Goal: Task Accomplishment & Management: Manage account settings

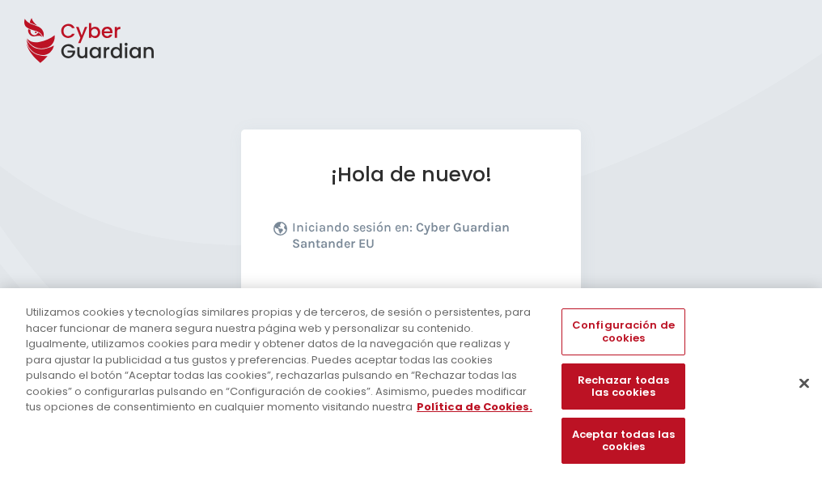
scroll to position [198, 0]
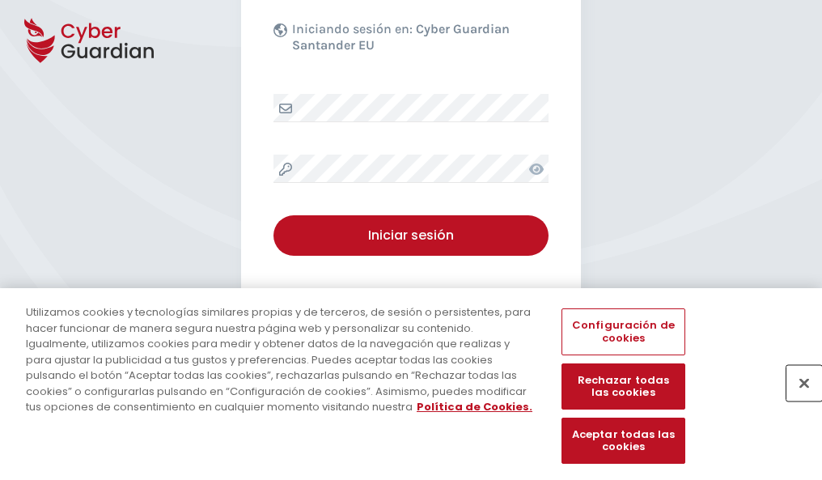
click at [796, 400] on button "Cerrar" at bounding box center [805, 383] width 36 height 36
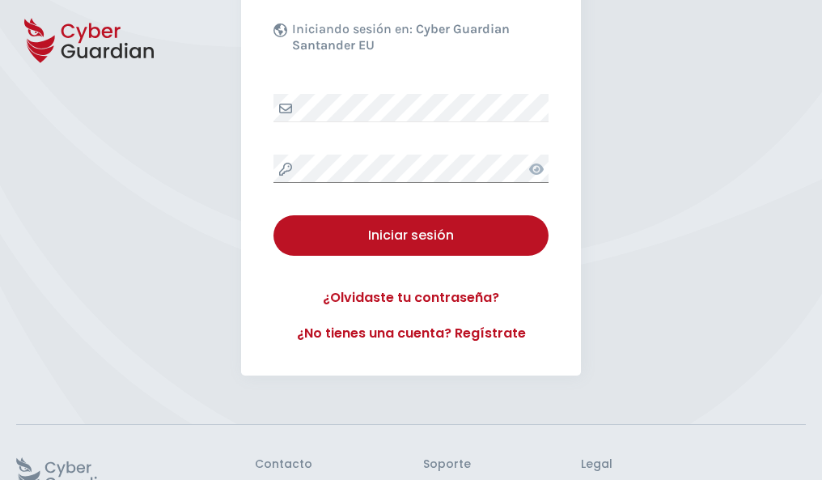
scroll to position [315, 0]
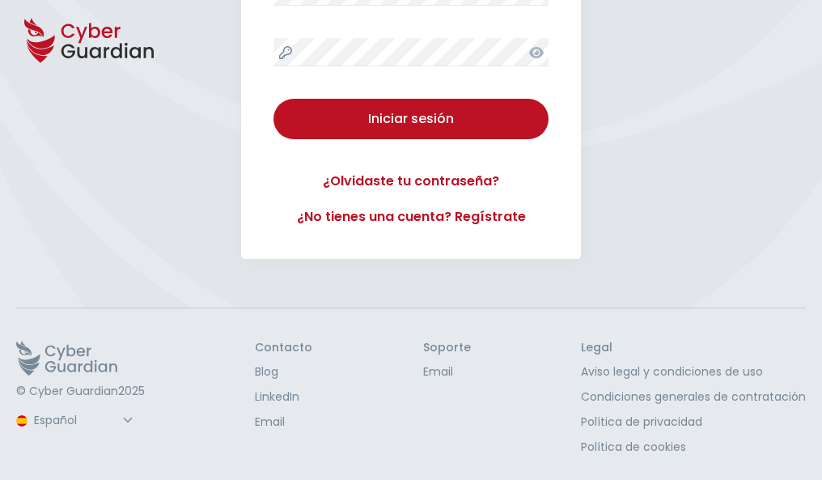
click at [274, 99] on button "Iniciar sesión" at bounding box center [411, 119] width 275 height 40
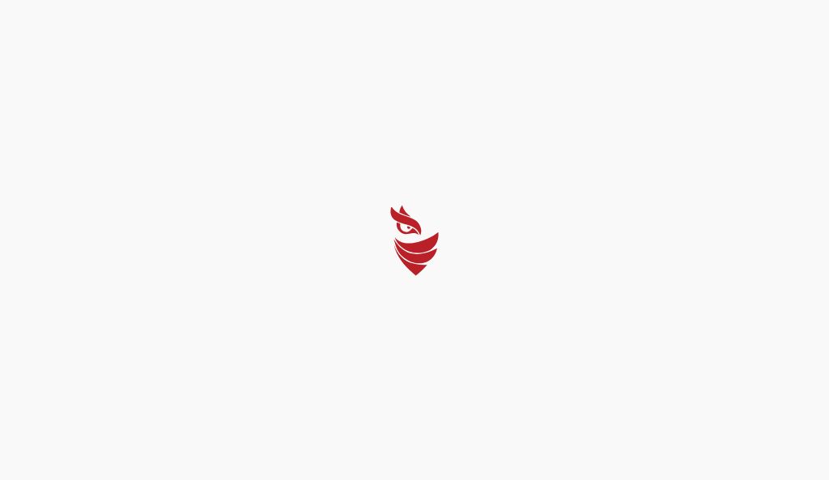
select select "English"
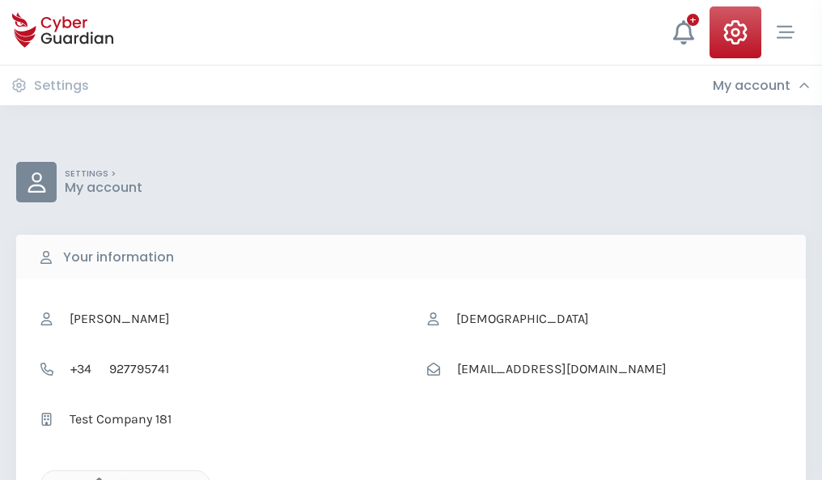
click at [95, 478] on icon "button" at bounding box center [95, 484] width 14 height 14
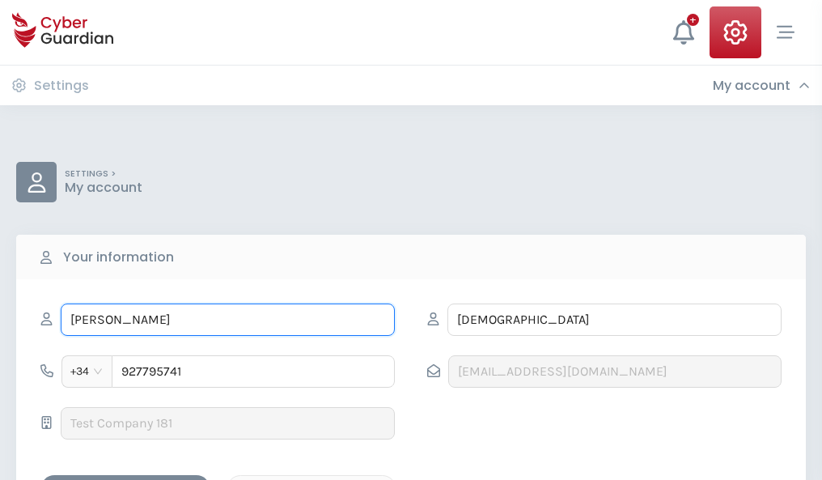
click at [227, 320] on input "MATEO" at bounding box center [228, 319] width 334 height 32
type input "M"
type input "Baltasar"
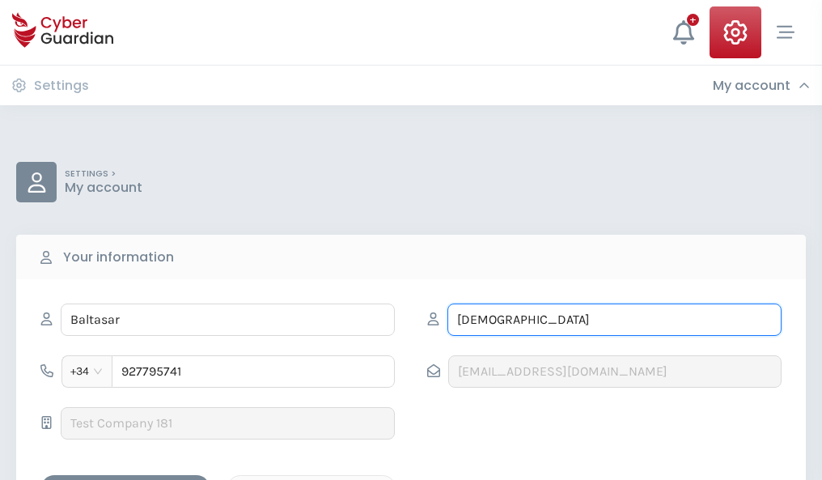
click at [614, 320] on input "PASTOR" at bounding box center [615, 319] width 334 height 32
type input "P"
type input "Becerra"
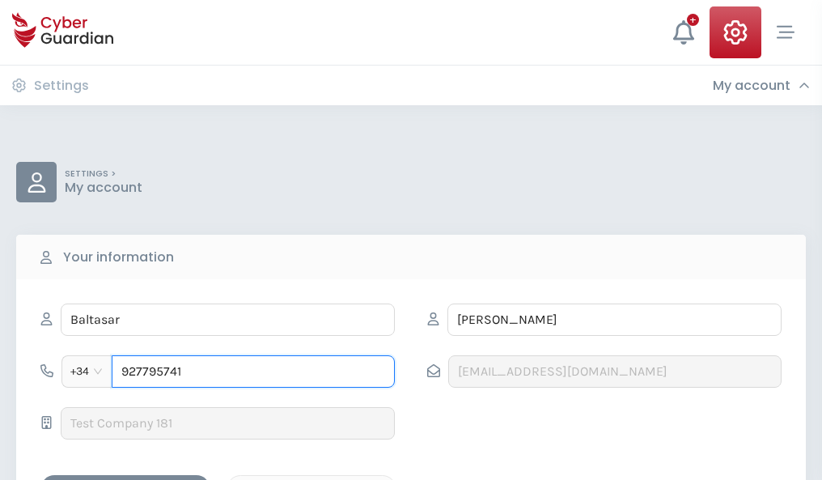
click at [253, 371] on input "927795741" at bounding box center [253, 371] width 283 height 32
type input "9"
type input "823133642"
click at [125, 479] on div "Save changes" at bounding box center [126, 489] width 146 height 20
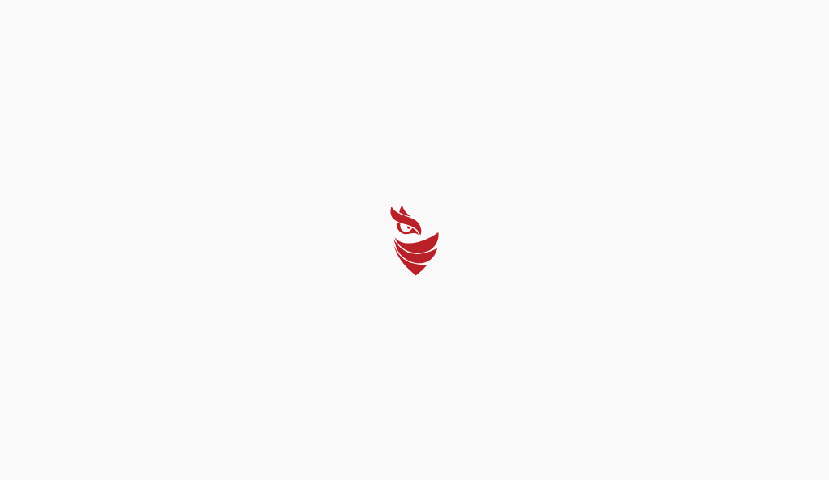
select select "English"
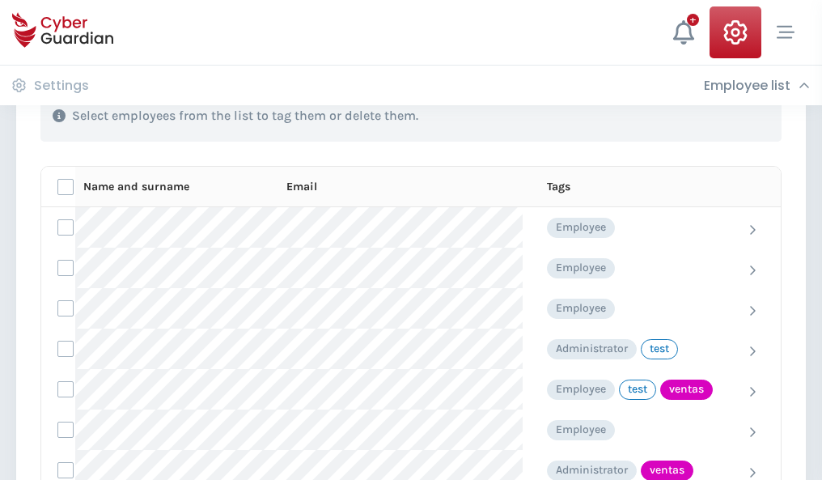
scroll to position [733, 0]
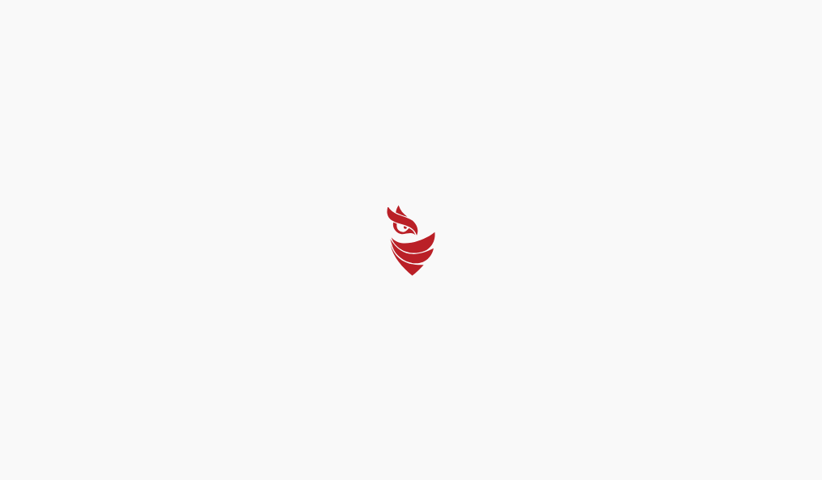
select select "English"
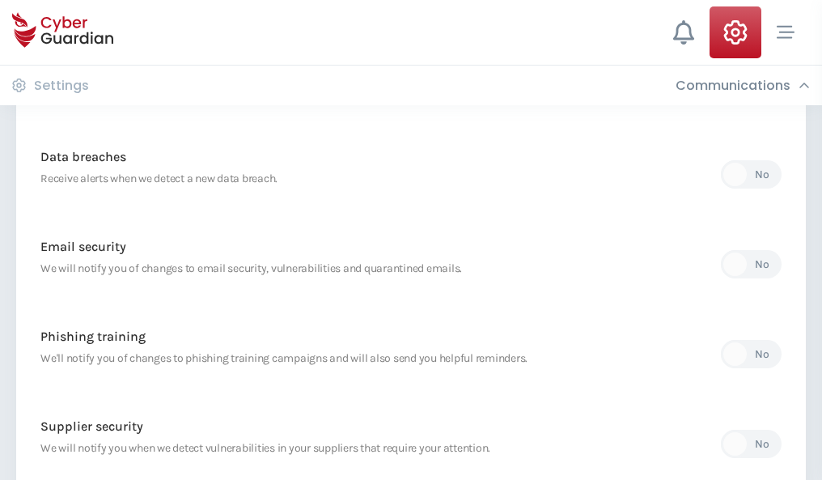
scroll to position [852, 0]
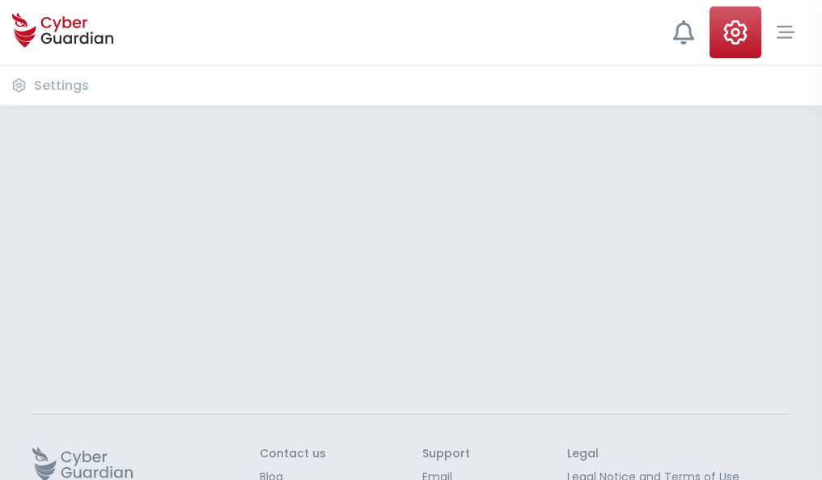
select select "English"
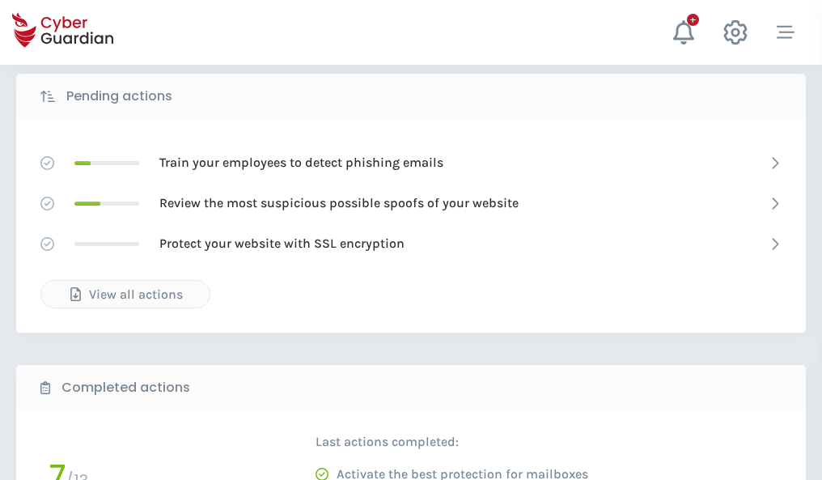
scroll to position [896, 0]
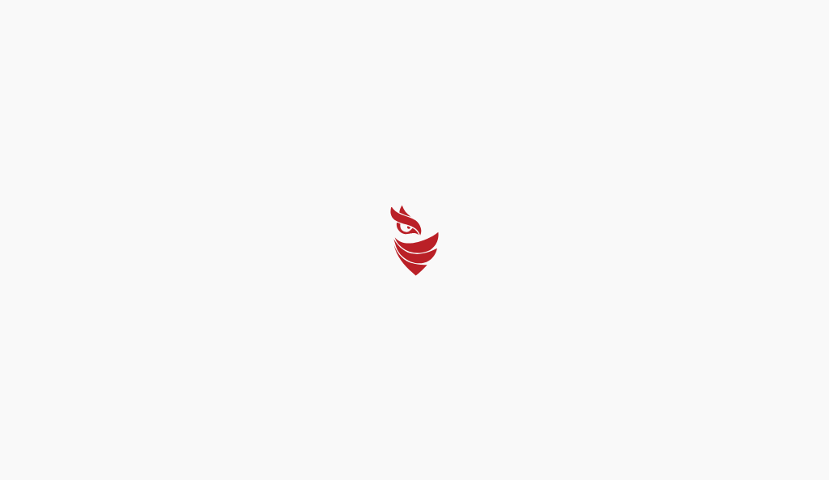
select select "English"
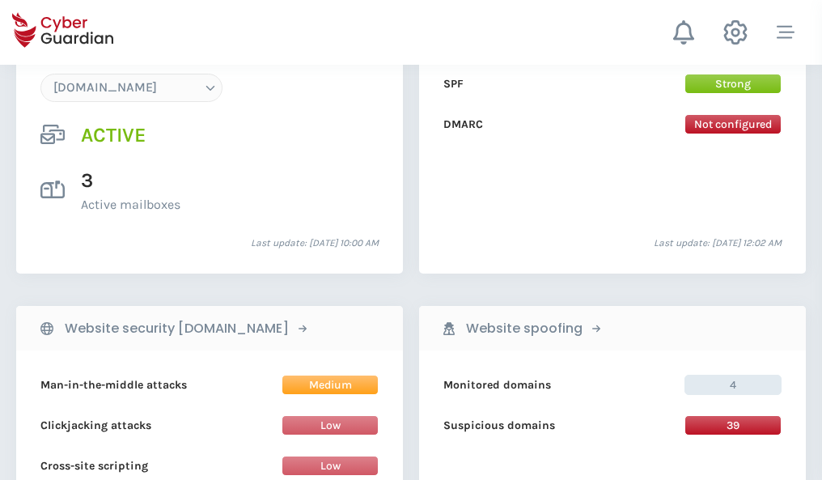
scroll to position [1724, 0]
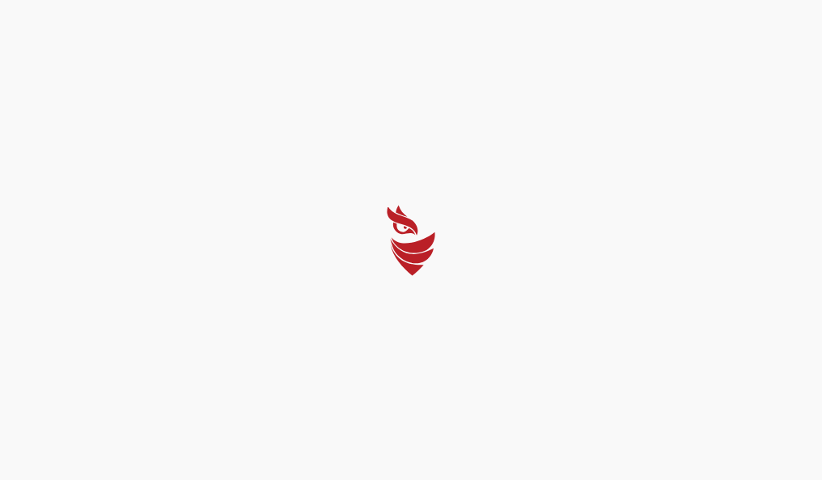
select select "English"
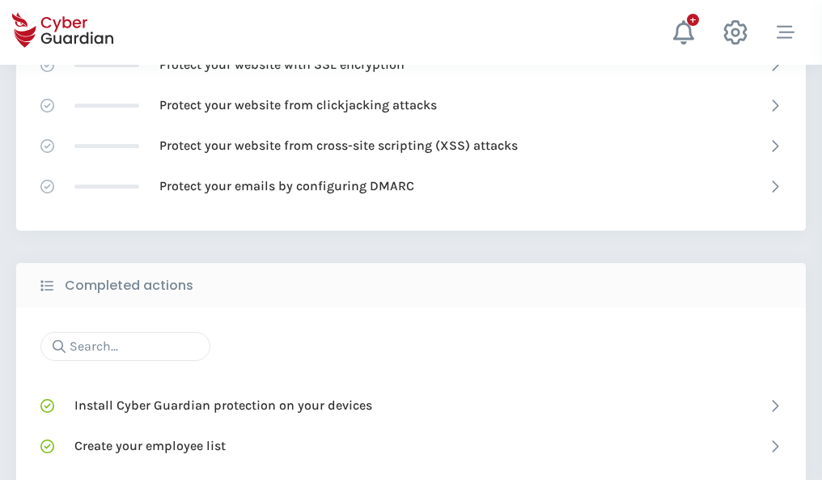
scroll to position [1078, 0]
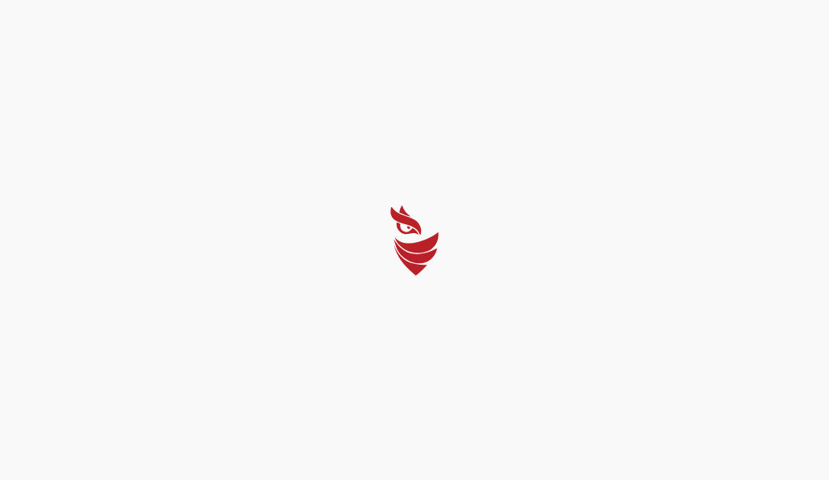
select select "English"
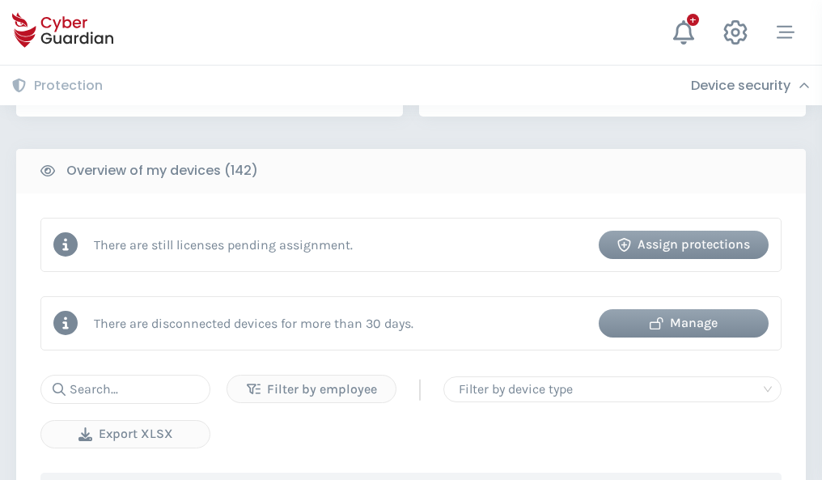
scroll to position [1568, 0]
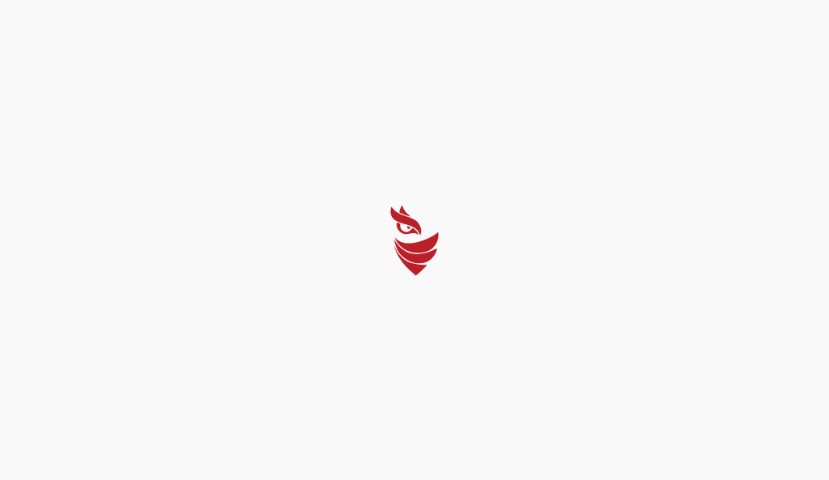
select select "English"
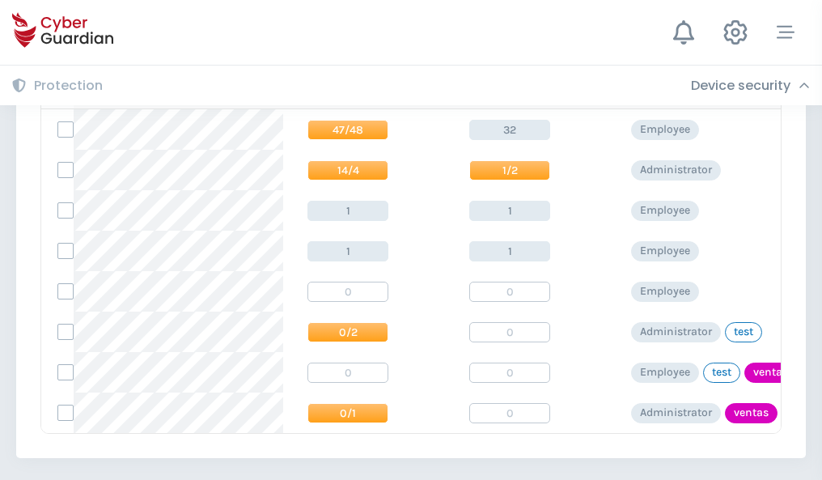
scroll to position [751, 0]
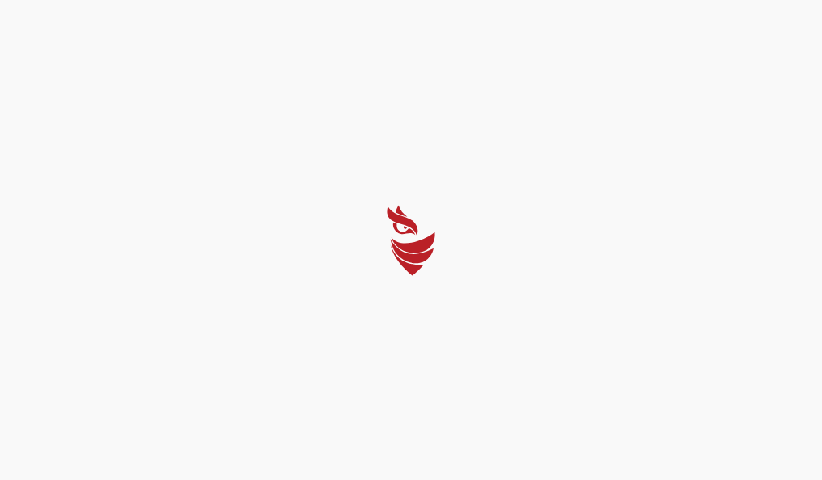
select select "English"
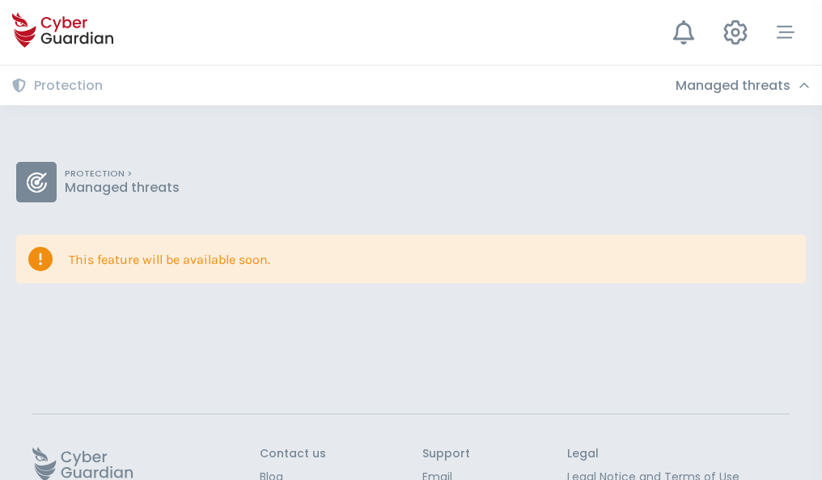
scroll to position [105, 0]
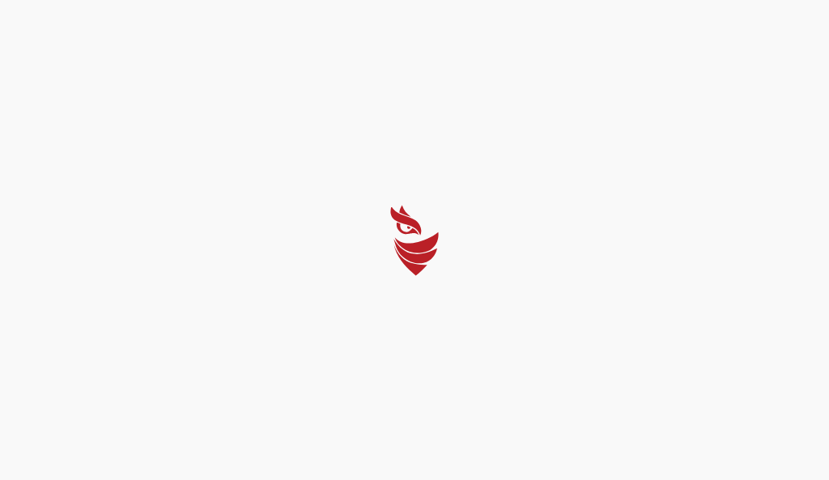
select select "English"
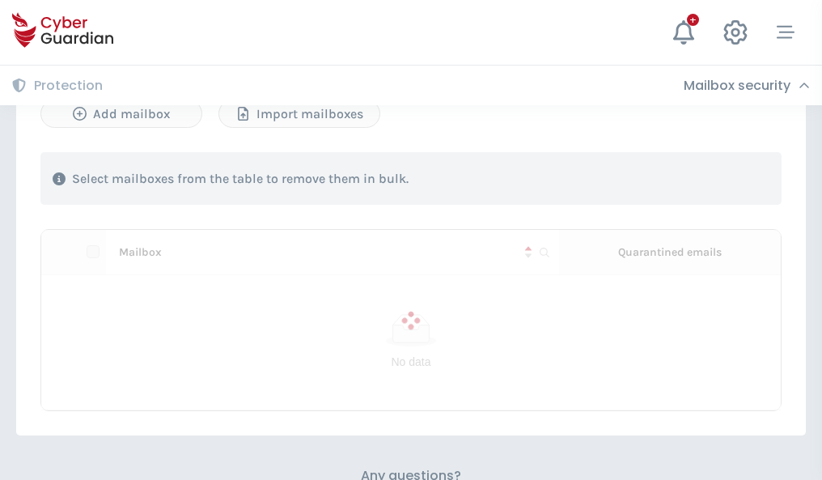
scroll to position [693, 0]
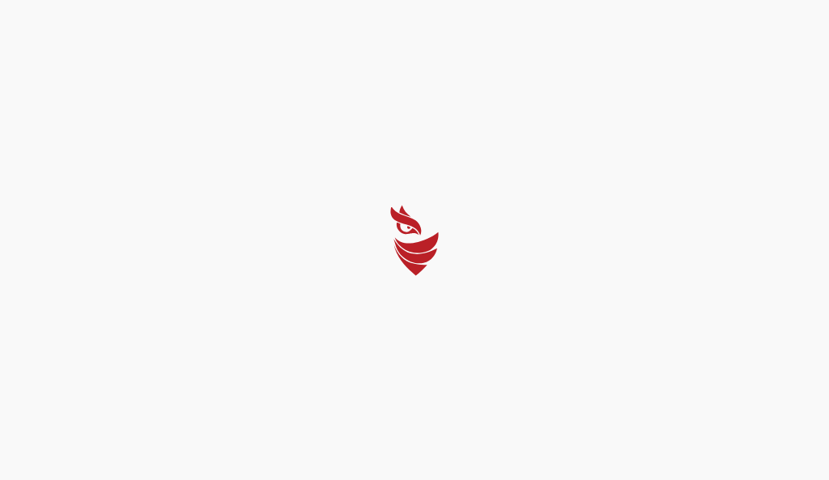
select select "English"
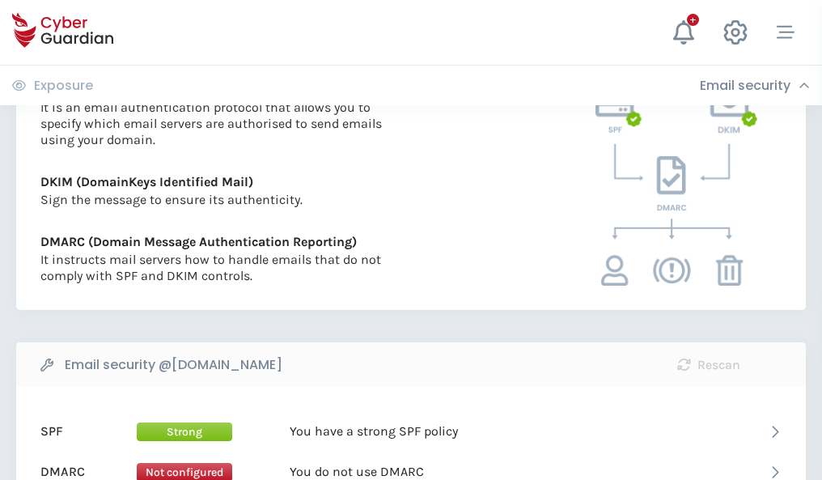
scroll to position [873, 0]
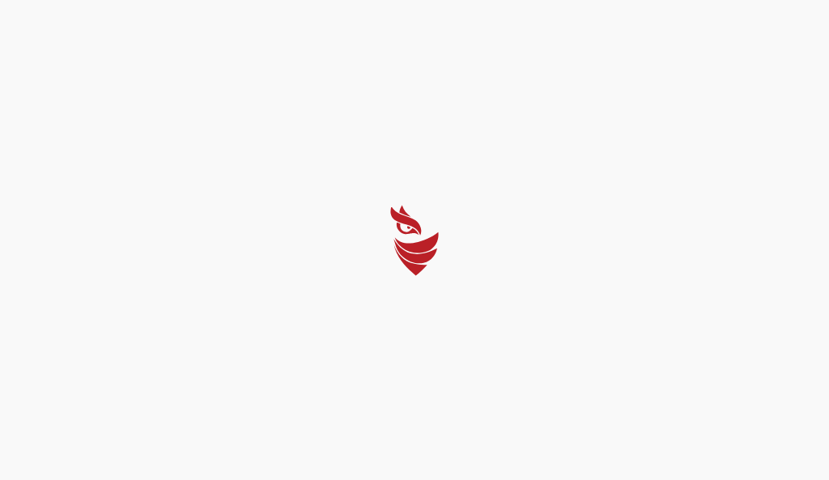
select select "English"
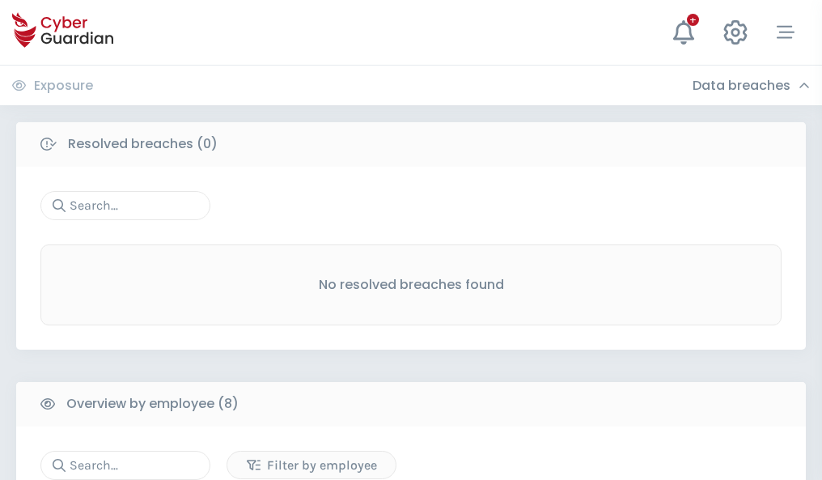
scroll to position [1379, 0]
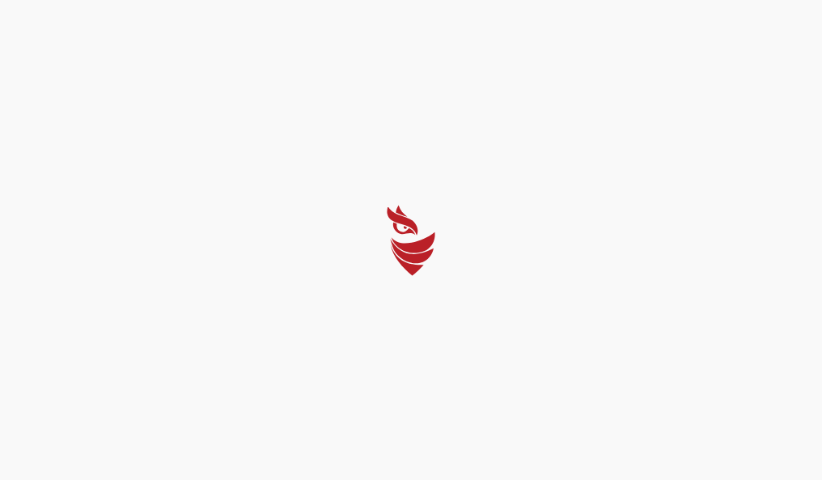
select select "English"
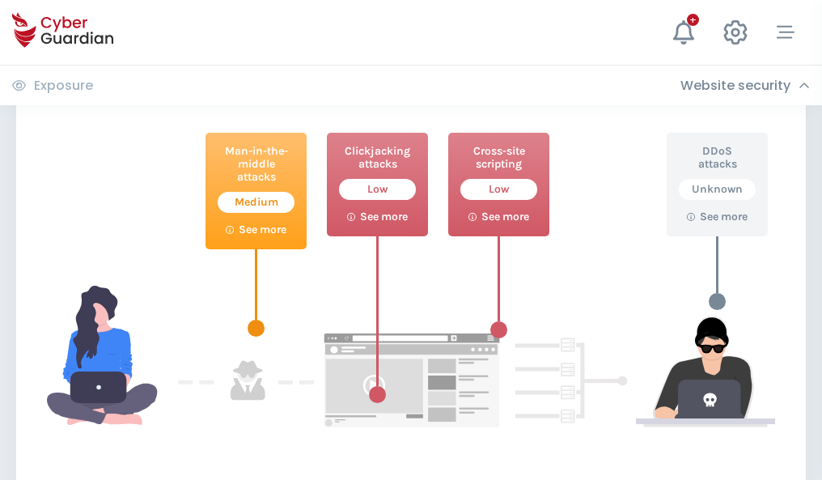
scroll to position [881, 0]
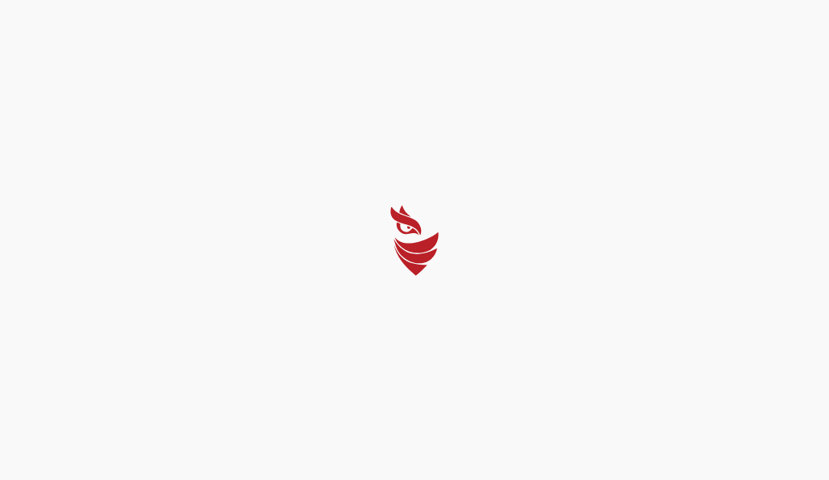
select select "English"
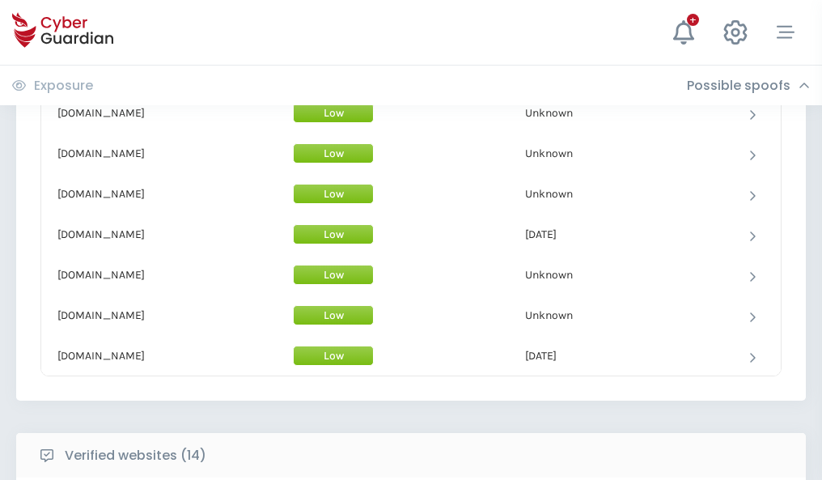
scroll to position [1578, 0]
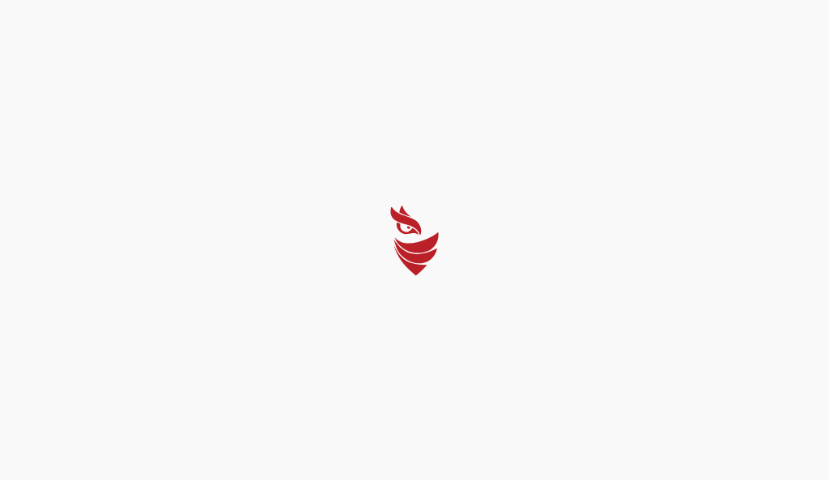
select select "English"
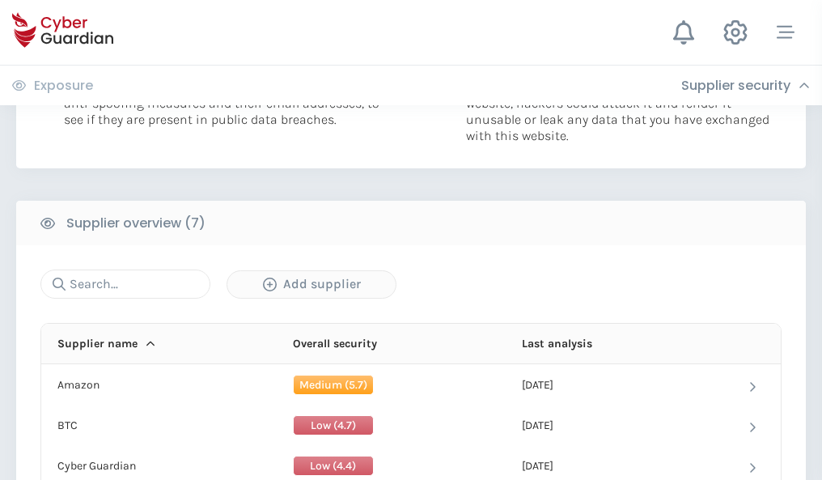
scroll to position [1048, 0]
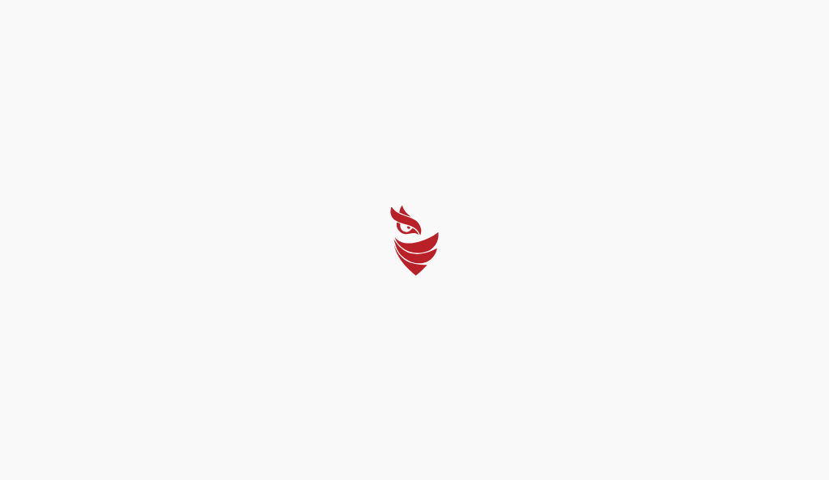
select select "English"
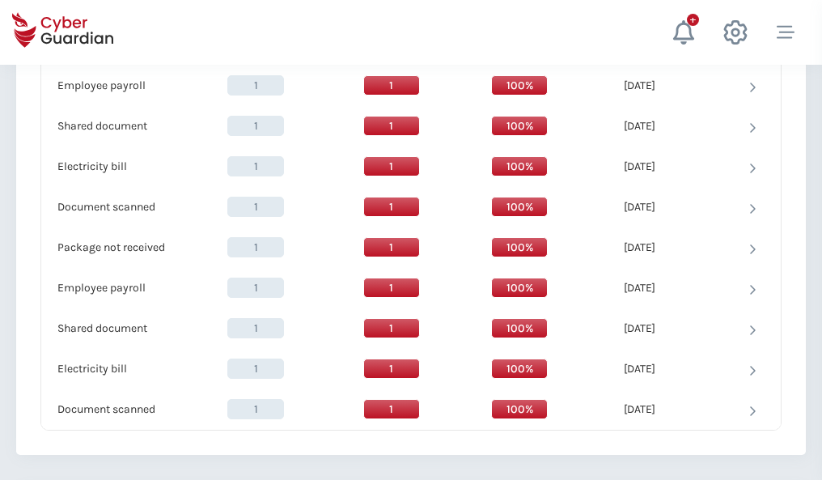
scroll to position [1658, 0]
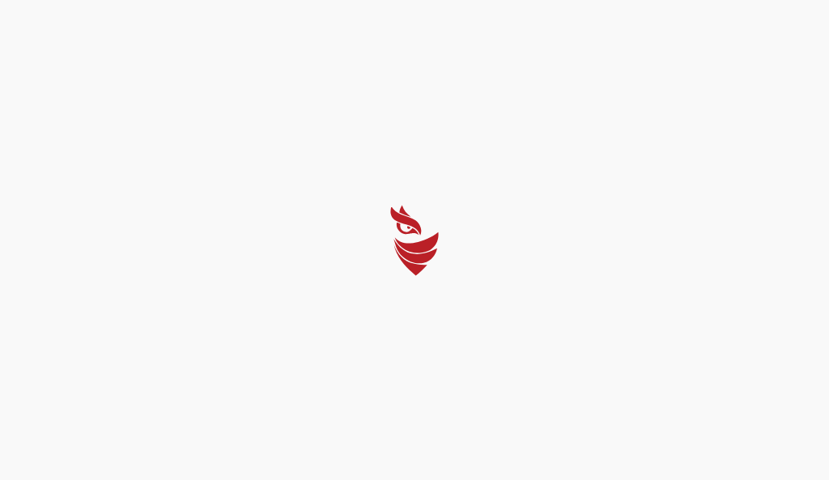
select select "English"
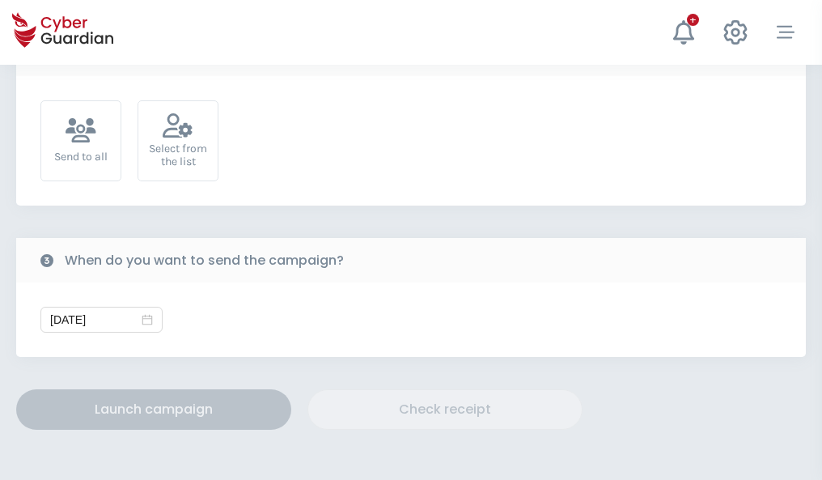
scroll to position [592, 0]
